Goal: Transaction & Acquisition: Purchase product/service

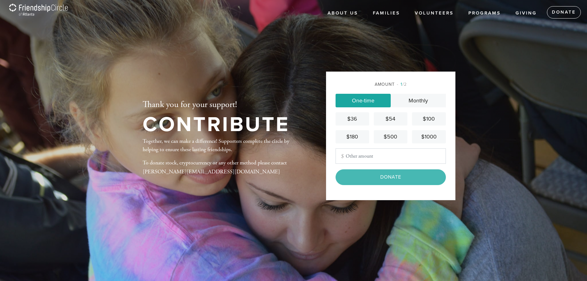
click at [358, 158] on input "Other Amount" at bounding box center [391, 155] width 110 height 15
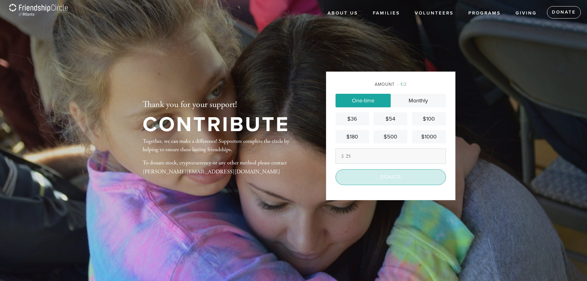
type input "25"
click at [369, 179] on input "Donate" at bounding box center [391, 176] width 110 height 15
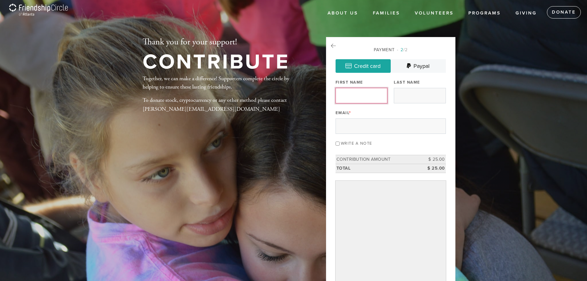
click at [362, 96] on input "First Name" at bounding box center [362, 95] width 52 height 15
type input "Rebecca"
type input "Freitag"
type input "rebecca@freitagonline.com"
click at [338, 143] on input "Write a note" at bounding box center [338, 144] width 4 height 4
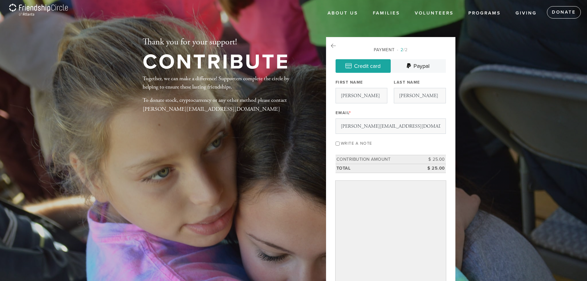
checkbox input "true"
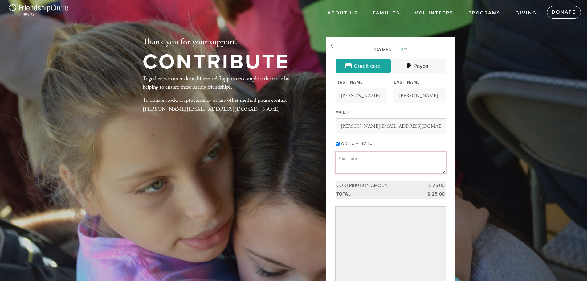
click at [345, 158] on textarea "Message or dedication" at bounding box center [391, 162] width 110 height 21
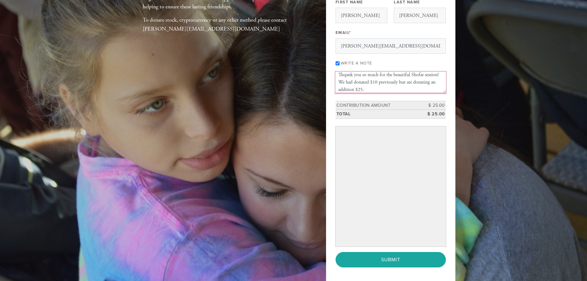
scroll to position [93, 0]
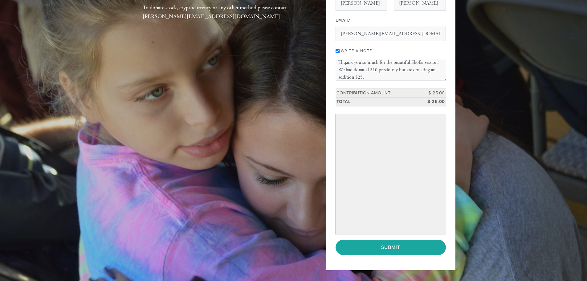
click at [260, 103] on div "Thank you for your support! Contribute Together, we can make a difference! Supp…" at bounding box center [293, 111] width 333 height 335
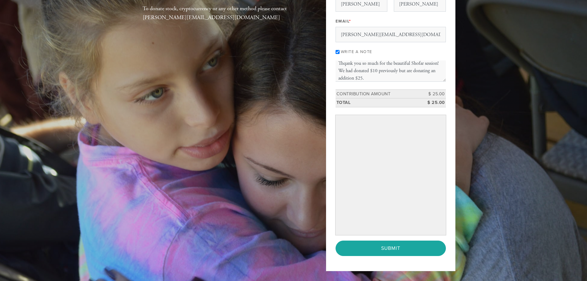
scroll to position [62, 0]
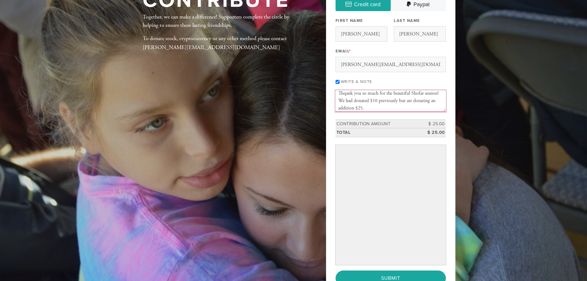
click at [412, 92] on textarea "Thqank you so much for the beautiful Shofar session! We had donated $10 previou…" at bounding box center [391, 100] width 110 height 21
type textarea "Thqank you so much for the beautiful Rosh Hashana Shofar session! We had donate…"
click at [387, 272] on input "Submit" at bounding box center [391, 277] width 110 height 15
